Goal: Transaction & Acquisition: Purchase product/service

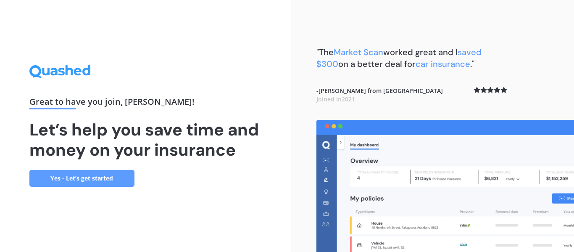
click at [78, 177] on link "Yes - Let’s get started" at bounding box center [81, 178] width 105 height 17
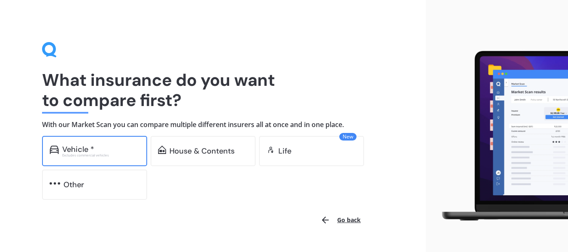
click at [118, 148] on div "Vehicle *" at bounding box center [100, 149] width 77 height 8
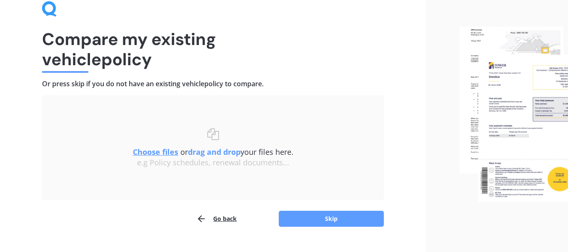
scroll to position [42, 0]
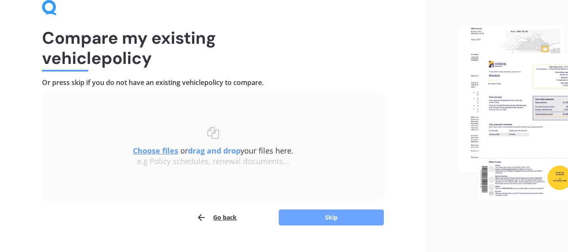
click at [352, 216] on button "Skip" at bounding box center [331, 217] width 105 height 16
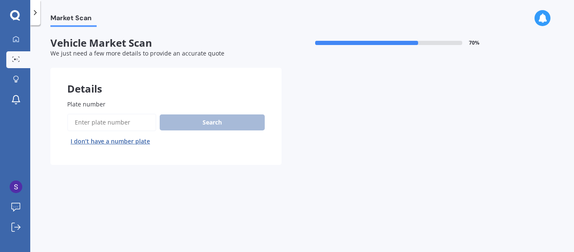
click at [136, 100] on label "Plate number" at bounding box center [164, 104] width 194 height 9
click at [136, 114] on input "Plate number" at bounding box center [111, 123] width 89 height 18
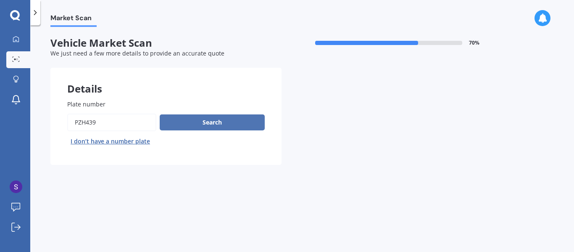
type input "pzh439"
click at [203, 121] on button "Search" at bounding box center [212, 122] width 105 height 16
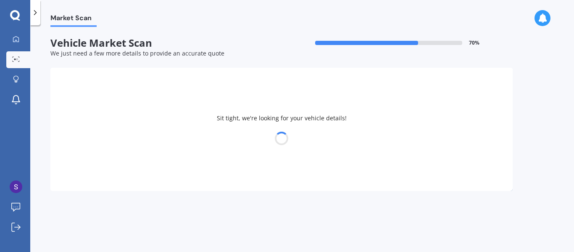
select select "TOYOTA"
select select "AQUA"
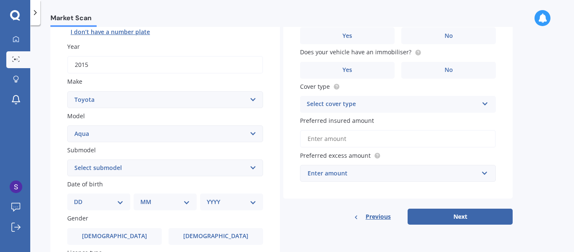
scroll to position [116, 0]
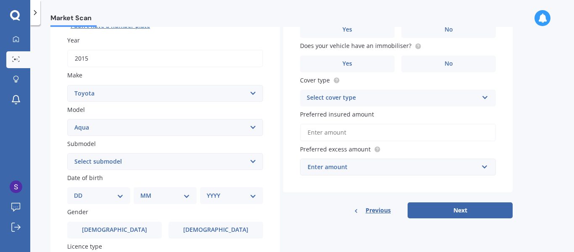
click at [254, 160] on select "Select submodel Hatchback Hybrid" at bounding box center [165, 161] width 196 height 17
select select "HYBRID"
click at [67, 153] on select "Select submodel Hatchback Hybrid" at bounding box center [165, 161] width 196 height 17
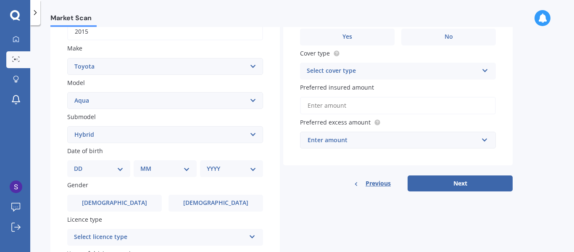
scroll to position [168, 0]
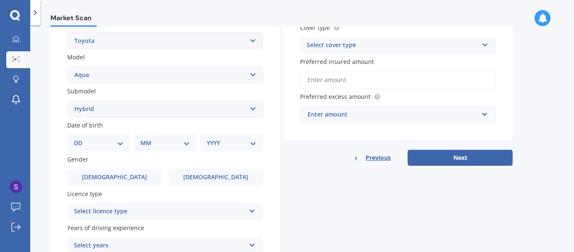
click at [119, 142] on select "DD 01 02 03 04 05 06 07 08 09 10 11 12 13 14 15 16 17 18 19 20 21 22 23 24 25 2…" at bounding box center [99, 142] width 50 height 9
click at [255, 142] on select "YYYY 2025 2024 2023 2022 2021 2020 2019 2018 2017 2016 2015 2014 2013 2012 2011…" at bounding box center [232, 142] width 50 height 9
select select "1967"
click at [207, 138] on select "YYYY 2025 2024 2023 2022 2021 2020 2019 2018 2017 2016 2015 2014 2013 2012 2011…" at bounding box center [232, 142] width 50 height 9
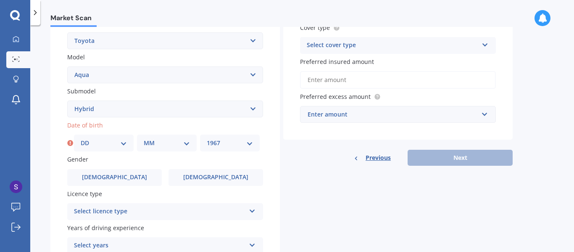
click at [187, 143] on select "MM 01 02 03 04 05 06 07 08 09 10 11 12" at bounding box center [167, 142] width 46 height 9
select select "05"
click at [144, 138] on select "MM 01 02 03 04 05 06 07 08 09 10 11 12" at bounding box center [167, 142] width 46 height 9
click at [121, 142] on select "DD 01 02 03 04 05 06 07 08 09 10 11 12 13 14 15 16 17 18 19 20 21 22 23 24 25 2…" at bounding box center [104, 142] width 46 height 9
select select "08"
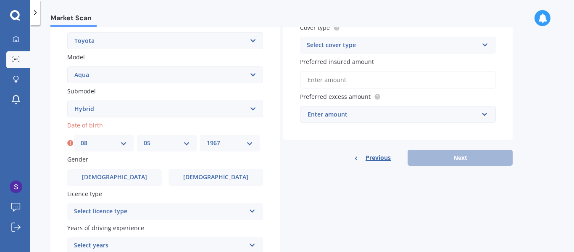
click at [81, 138] on select "DD 01 02 03 04 05 06 07 08 09 10 11 12 13 14 15 16 17 18 19 20 21 22 23 24 25 2…" at bounding box center [104, 142] width 46 height 9
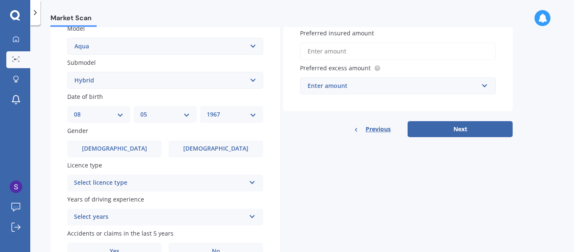
scroll to position [221, 0]
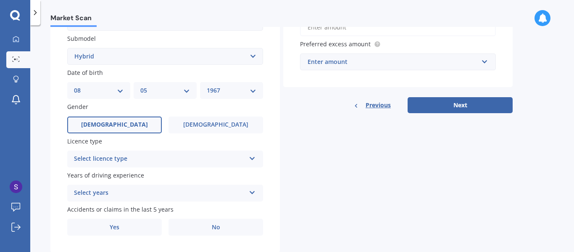
click at [148, 129] on label "[DEMOGRAPHIC_DATA]" at bounding box center [114, 124] width 95 height 17
click at [0, 0] on input "[DEMOGRAPHIC_DATA]" at bounding box center [0, 0] width 0 height 0
click at [119, 122] on span "[DEMOGRAPHIC_DATA]" at bounding box center [114, 124] width 67 height 7
click at [0, 0] on input "[DEMOGRAPHIC_DATA]" at bounding box center [0, 0] width 0 height 0
click at [149, 139] on label "Licence type" at bounding box center [163, 141] width 193 height 9
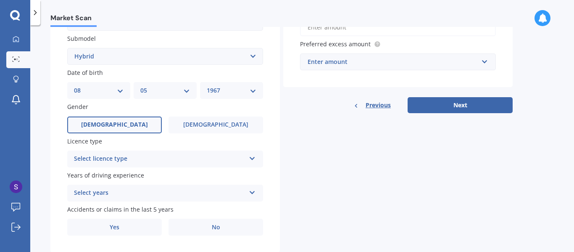
click at [254, 159] on icon at bounding box center [252, 157] width 7 height 6
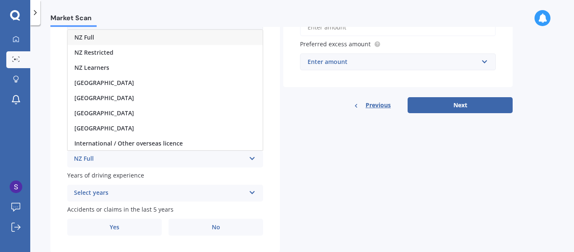
click at [90, 34] on span "NZ Full" at bounding box center [84, 37] width 20 height 8
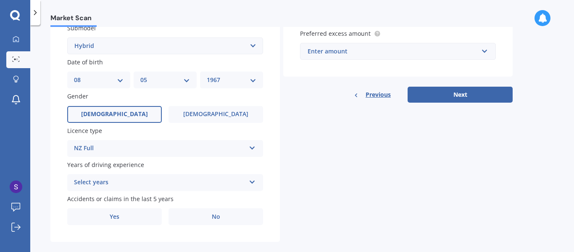
scroll to position [243, 0]
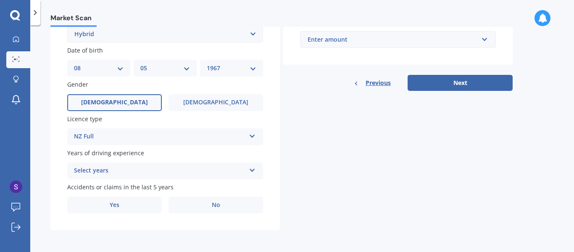
click at [251, 169] on icon at bounding box center [252, 169] width 7 height 6
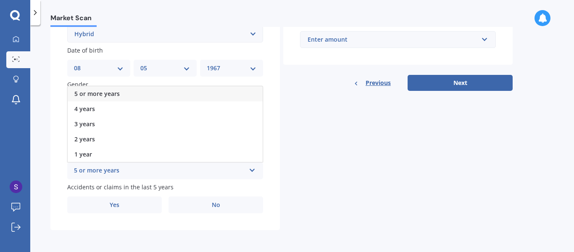
click at [118, 92] on span "5 or more years" at bounding box center [96, 94] width 45 height 8
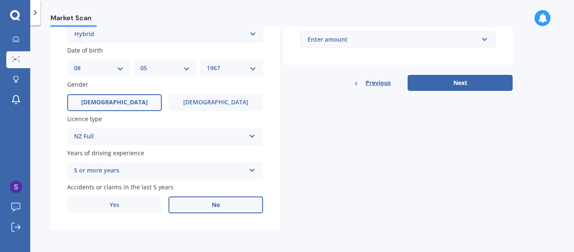
click at [217, 205] on span "No" at bounding box center [216, 204] width 8 height 7
click at [0, 0] on input "No" at bounding box center [0, 0] width 0 height 0
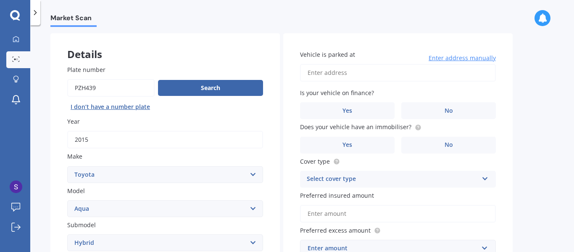
scroll to position [0, 0]
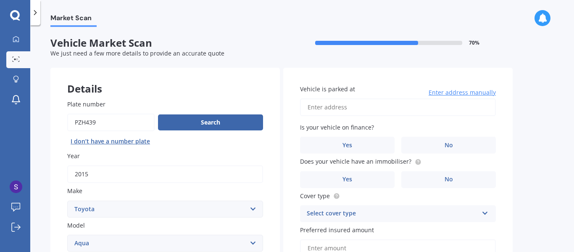
click at [344, 109] on input "Vehicle is parked at" at bounding box center [398, 107] width 196 height 18
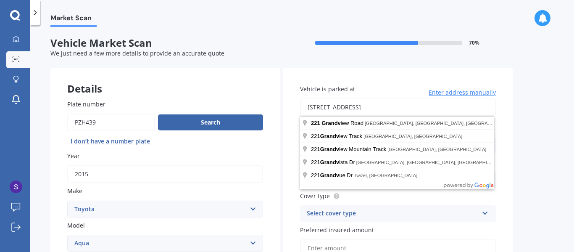
drag, startPoint x: 380, startPoint y: 122, endPoint x: 385, endPoint y: 127, distance: 7.7
type input "[STREET_ADDRESS]"
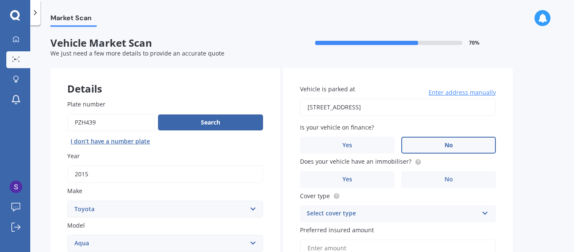
click at [445, 143] on span "No" at bounding box center [449, 145] width 8 height 7
click at [0, 0] on input "No" at bounding box center [0, 0] width 0 height 0
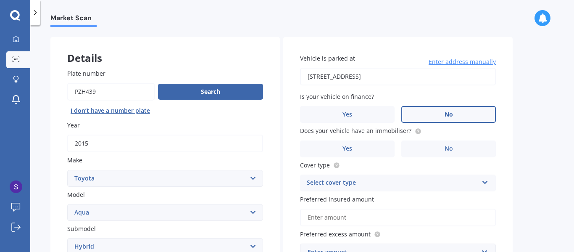
scroll to position [32, 0]
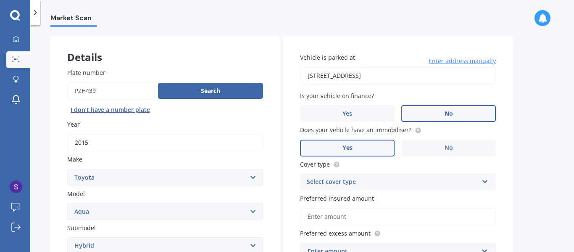
click at [346, 148] on span "Yes" at bounding box center [348, 147] width 10 height 7
click at [0, 0] on input "Yes" at bounding box center [0, 0] width 0 height 0
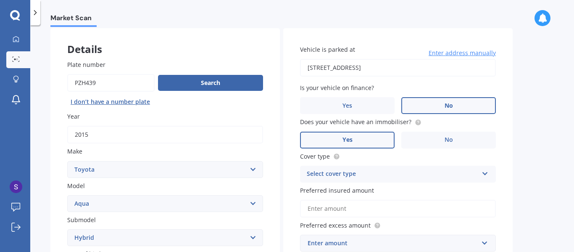
scroll to position [42, 0]
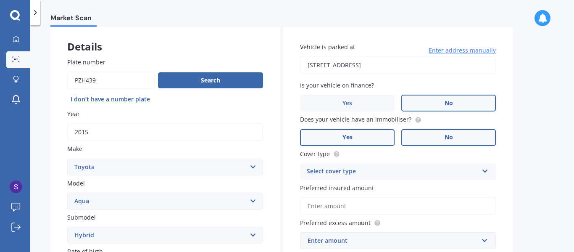
click at [437, 132] on label "No" at bounding box center [449, 137] width 95 height 17
click at [0, 0] on input "No" at bounding box center [0, 0] width 0 height 0
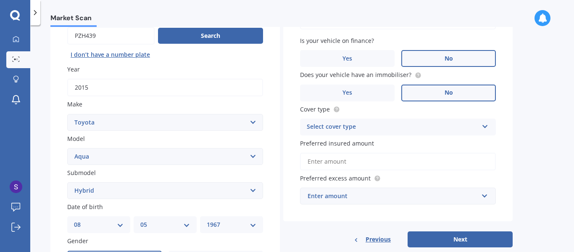
scroll to position [95, 0]
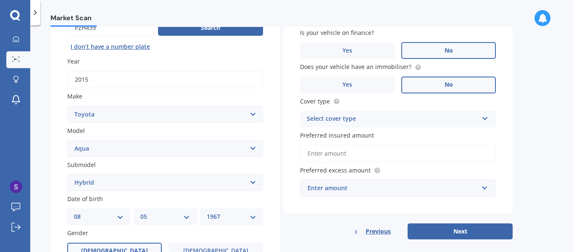
click at [486, 117] on icon at bounding box center [485, 117] width 7 height 6
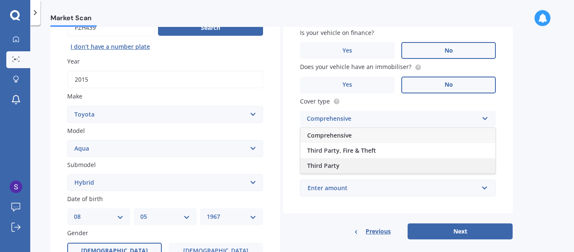
click at [325, 165] on span "Third Party" at bounding box center [323, 165] width 32 height 8
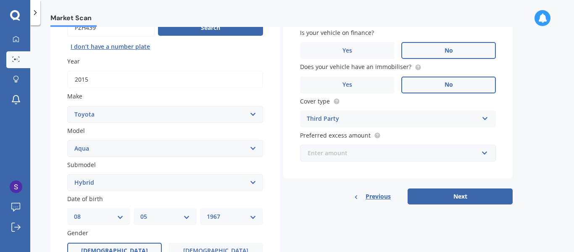
click at [484, 153] on input "text" at bounding box center [395, 153] width 188 height 16
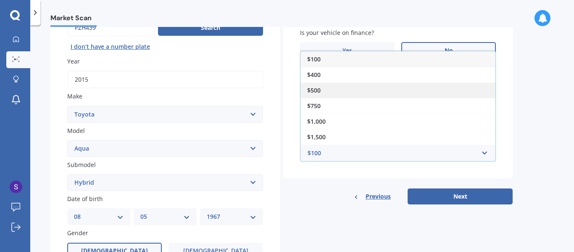
click at [316, 90] on span "$500" at bounding box center [313, 90] width 13 height 8
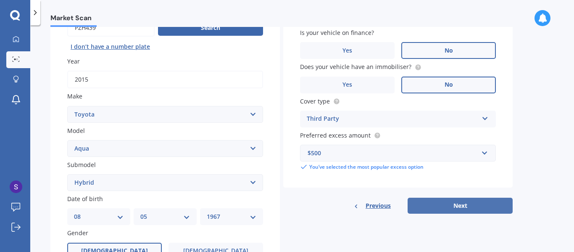
click at [465, 204] on button "Next" at bounding box center [460, 206] width 105 height 16
select select "08"
select select "05"
select select "1967"
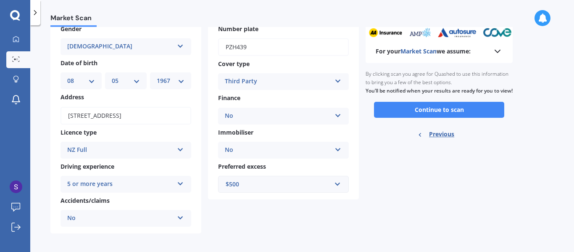
scroll to position [53, 0]
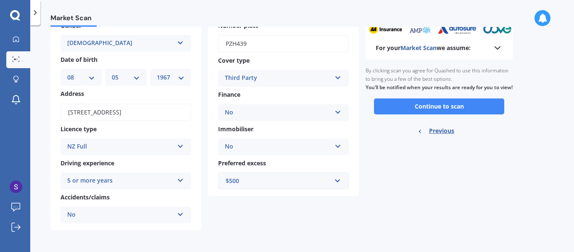
click at [499, 47] on icon at bounding box center [498, 48] width 10 height 10
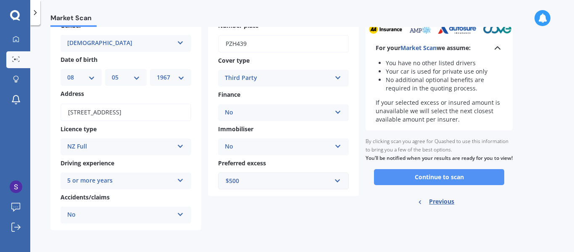
click at [428, 184] on button "Continue to scan" at bounding box center [439, 177] width 130 height 16
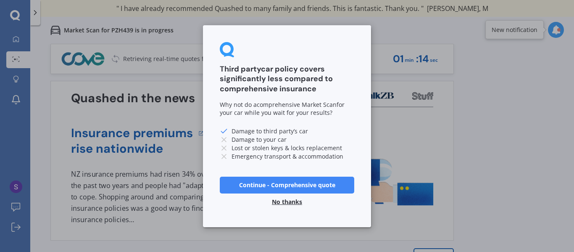
click at [287, 200] on button "No thanks" at bounding box center [287, 201] width 40 height 17
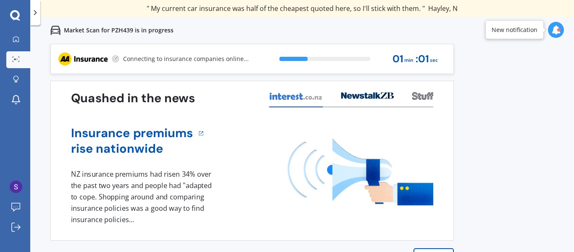
click at [559, 29] on div at bounding box center [559, 29] width 3 height 3
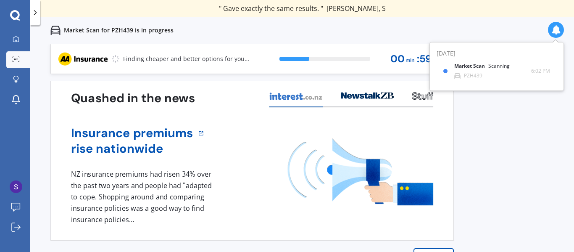
click at [510, 22] on div "Market Scan for PZH439 is in progress" at bounding box center [302, 30] width 544 height 27
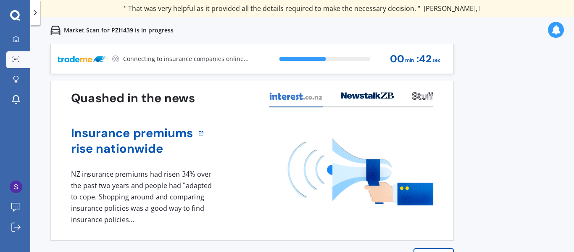
click at [488, 6] on div "" Great stuff team! first time using it, and it was very clear and concise. " […" at bounding box center [302, 8] width 544 height 17
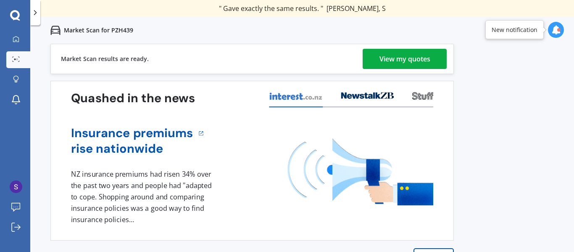
click at [415, 57] on div "View my quotes" at bounding box center [405, 59] width 51 height 20
